Goal: Obtain resource: Download file/media

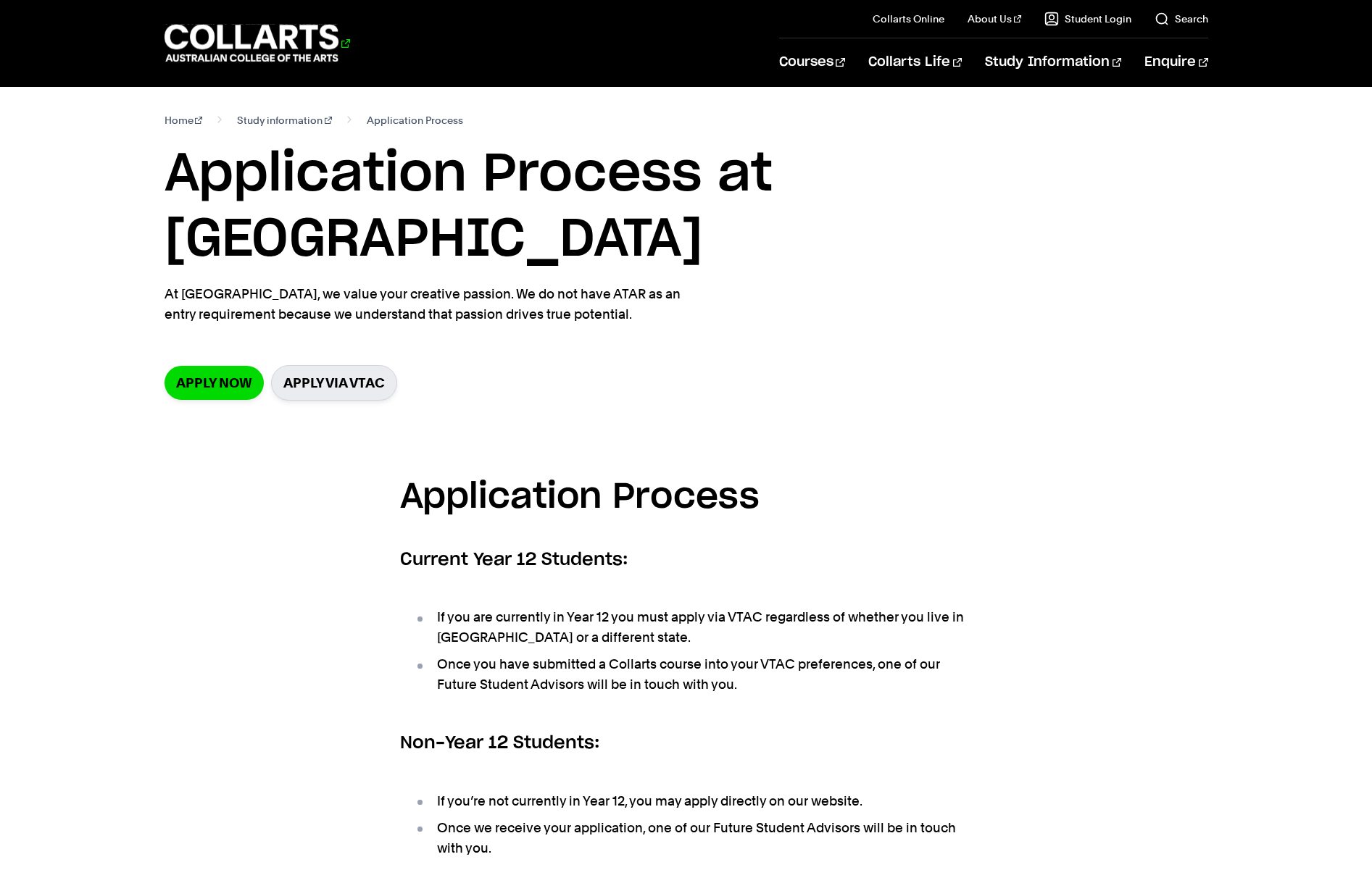
click at [192, 33] on 1 "Go to homepage" at bounding box center [252, 44] width 175 height 38
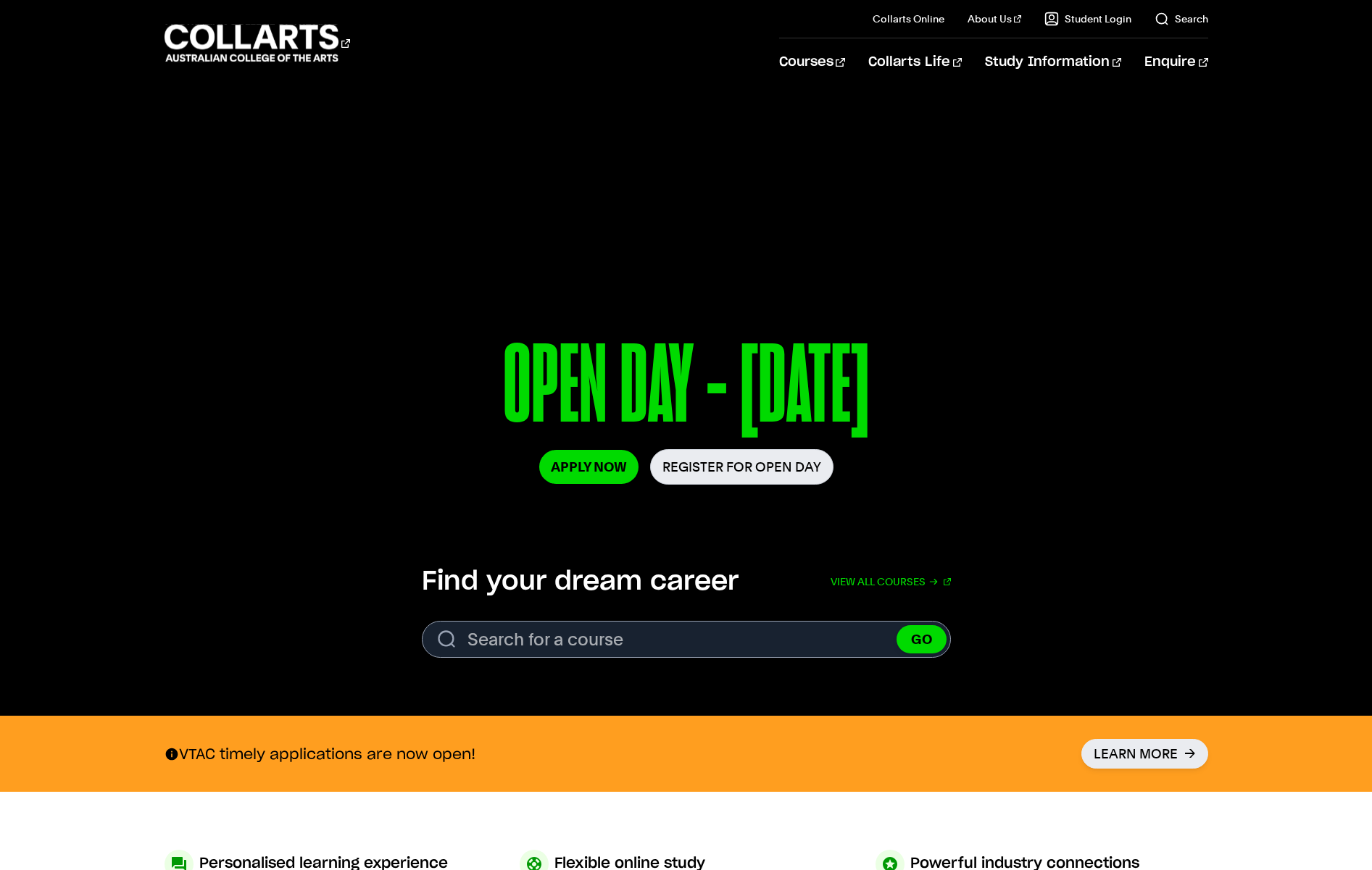
scroll to position [3, 0]
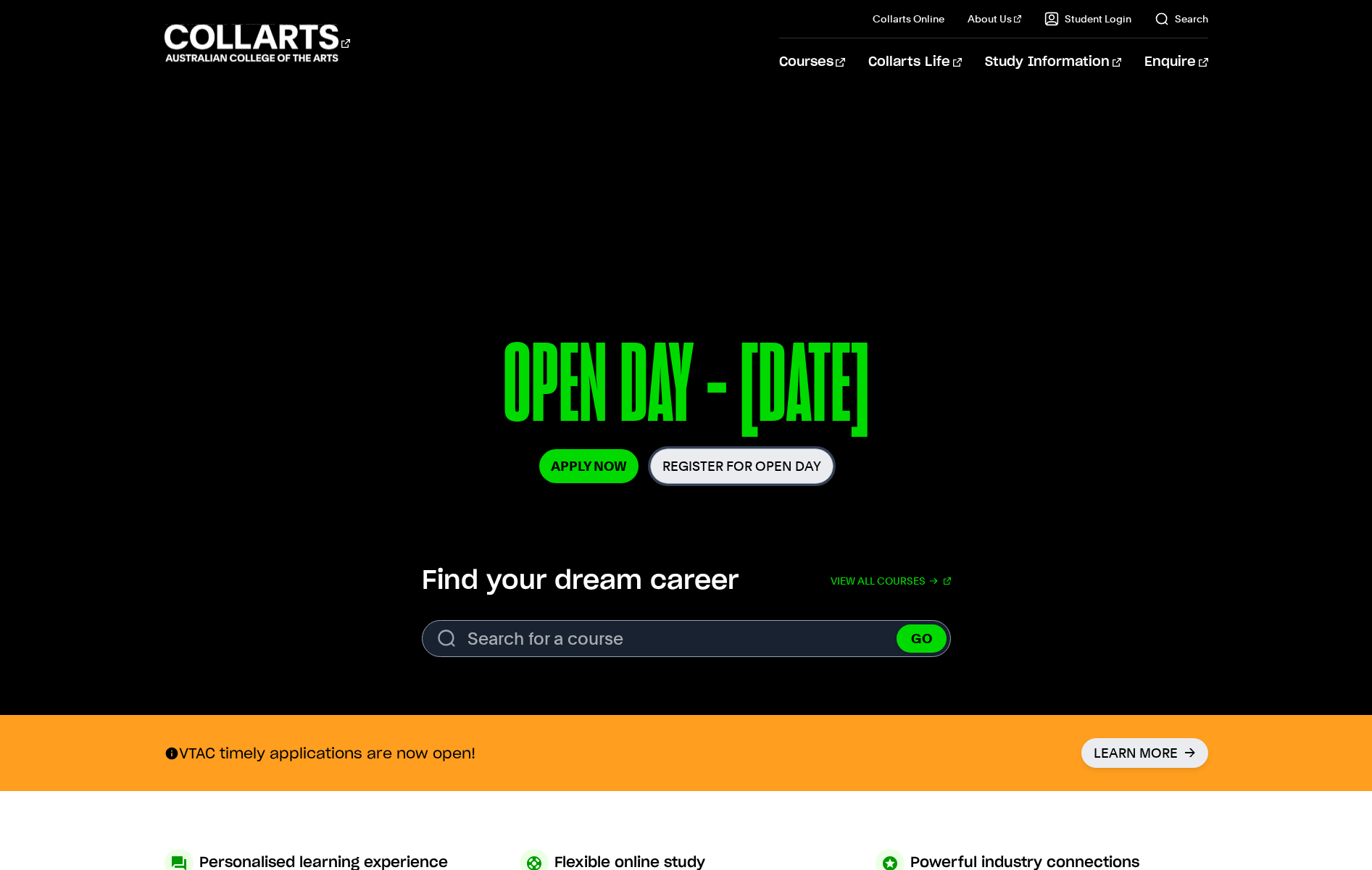
click at [710, 469] on link "Register for Open Day" at bounding box center [742, 466] width 184 height 36
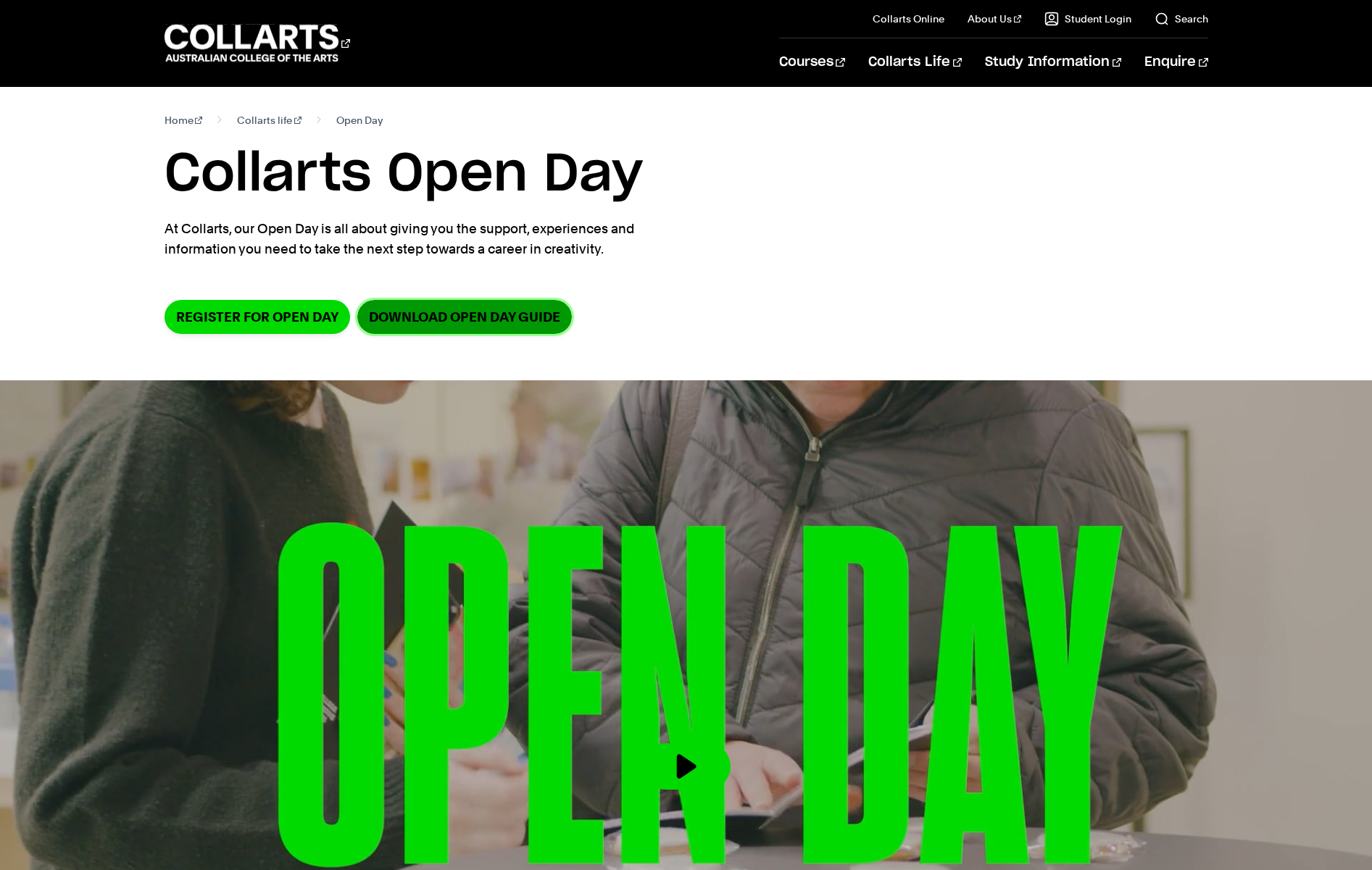
click at [531, 310] on link "DOWNLOAD OPEN DAY GUIDE" at bounding box center [464, 317] width 214 height 34
